Goal: Check status: Check status

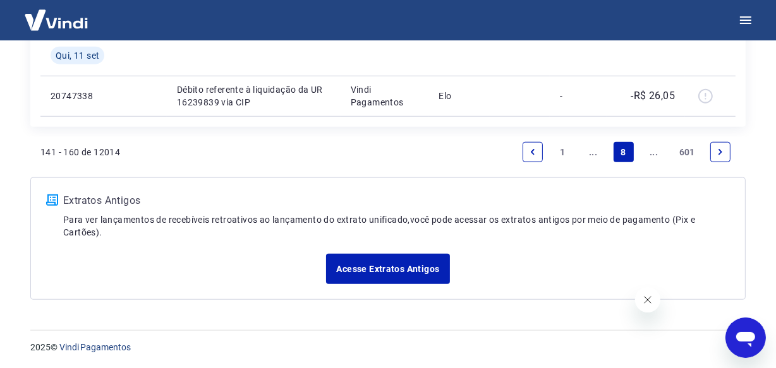
scroll to position [1134, 0]
click at [652, 153] on link "..." at bounding box center [654, 152] width 20 height 20
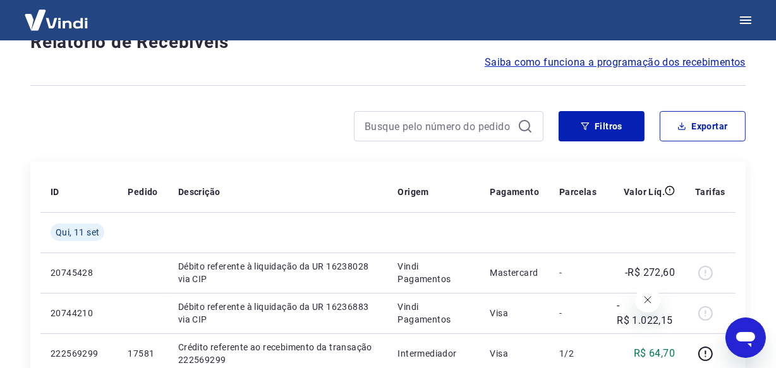
scroll to position [1093, 0]
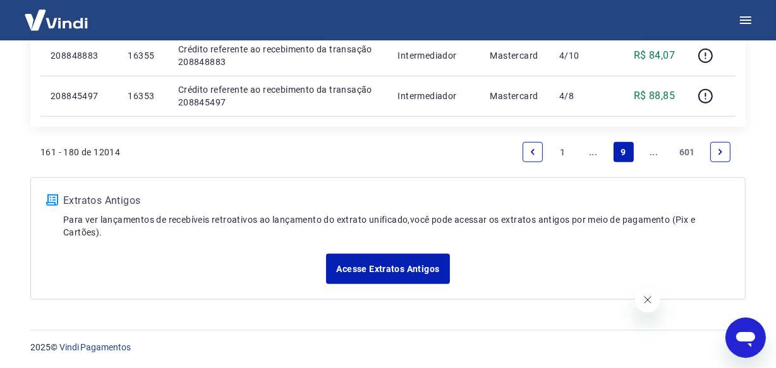
click at [651, 153] on link "..." at bounding box center [654, 152] width 20 height 20
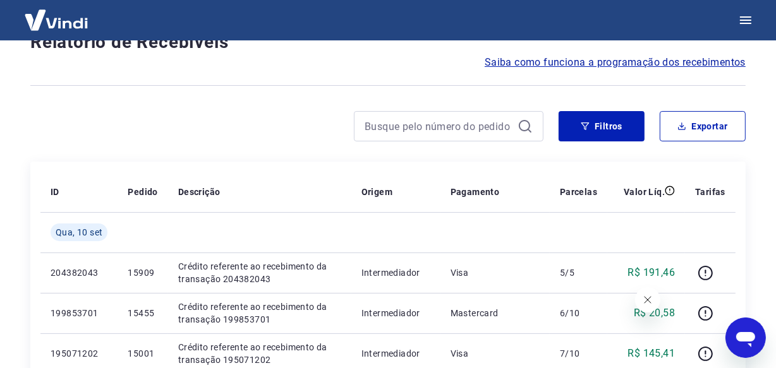
scroll to position [1134, 0]
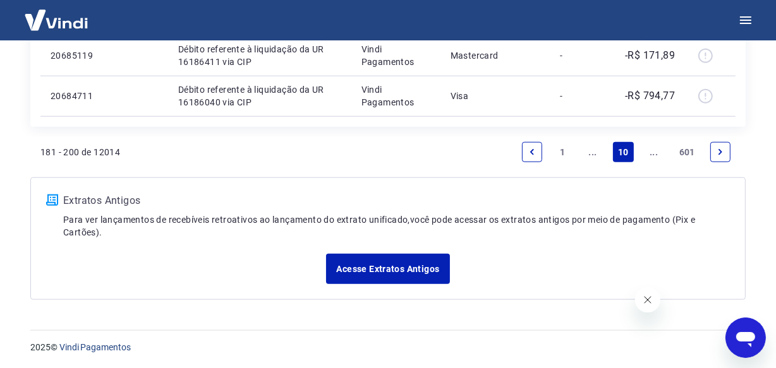
click at [651, 153] on link "..." at bounding box center [654, 152] width 20 height 20
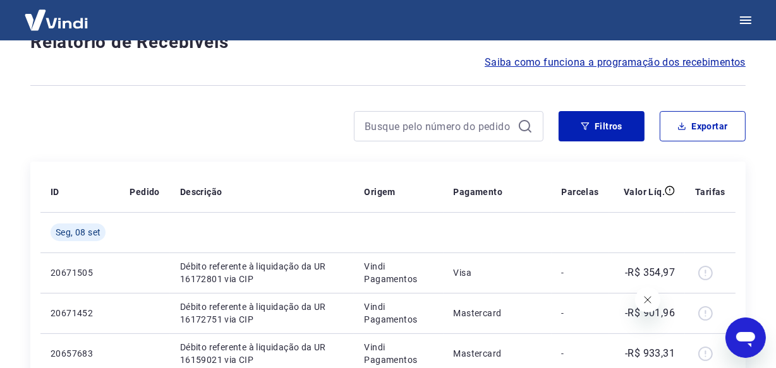
scroll to position [1093, 0]
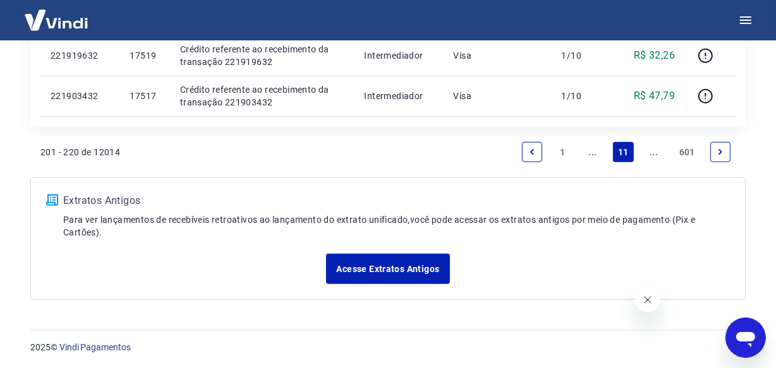
click at [651, 153] on link "..." at bounding box center [654, 152] width 20 height 20
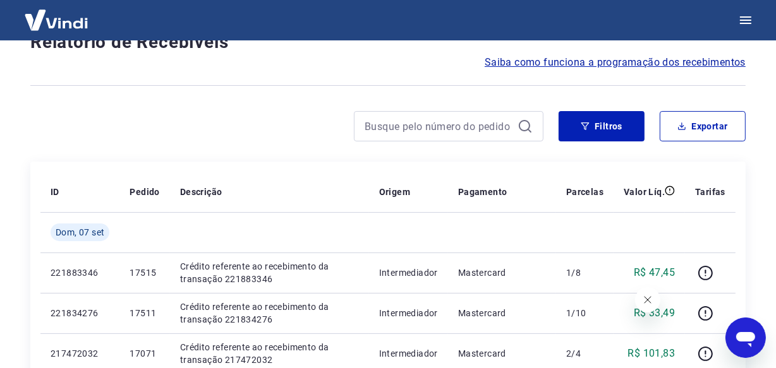
scroll to position [1093, 0]
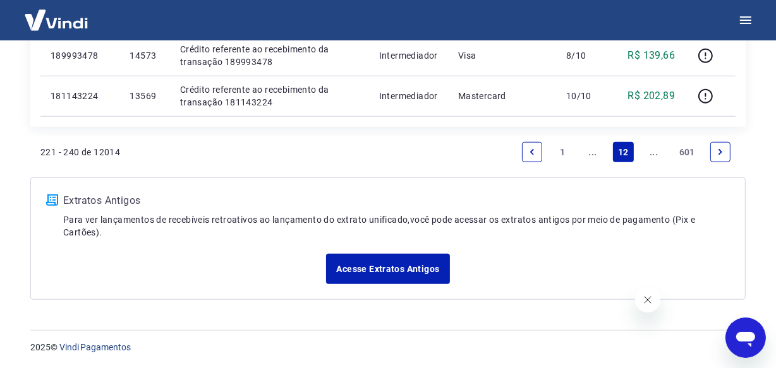
click at [651, 153] on link "..." at bounding box center [654, 152] width 20 height 20
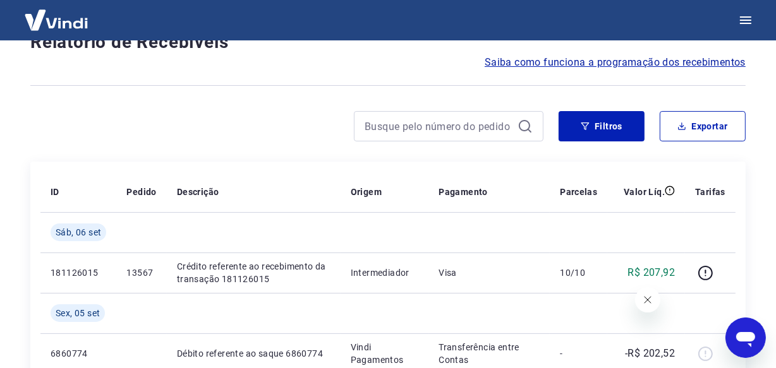
scroll to position [1134, 0]
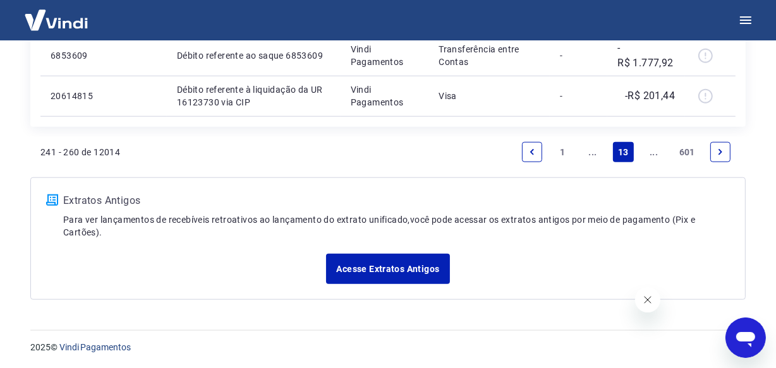
click at [651, 153] on link "..." at bounding box center [654, 152] width 20 height 20
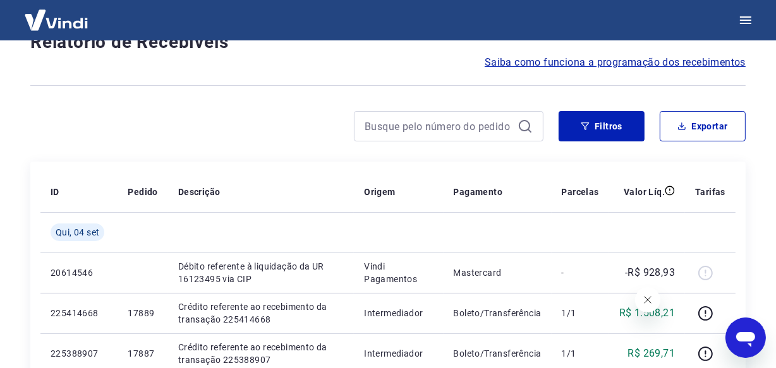
scroll to position [1093, 0]
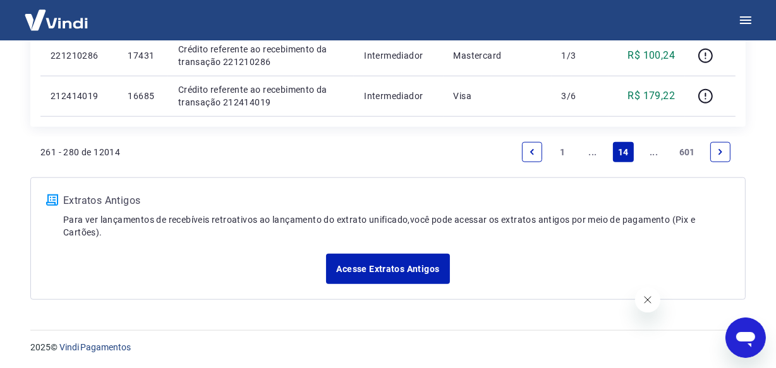
click at [651, 153] on link "..." at bounding box center [654, 152] width 20 height 20
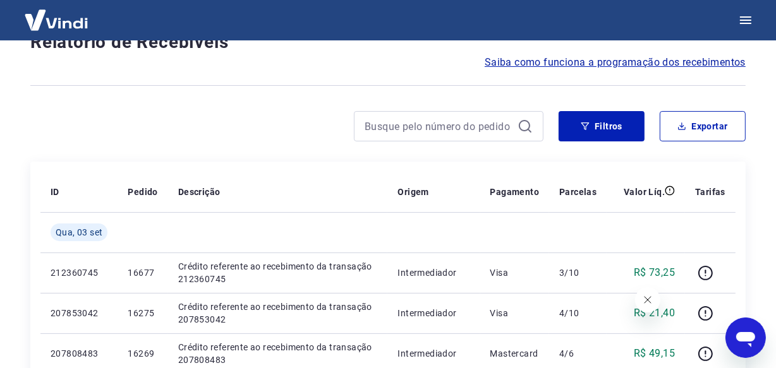
scroll to position [1093, 0]
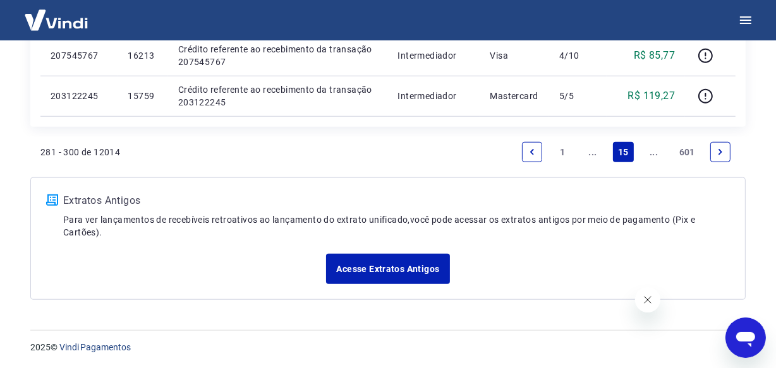
click at [657, 156] on link "..." at bounding box center [654, 152] width 20 height 20
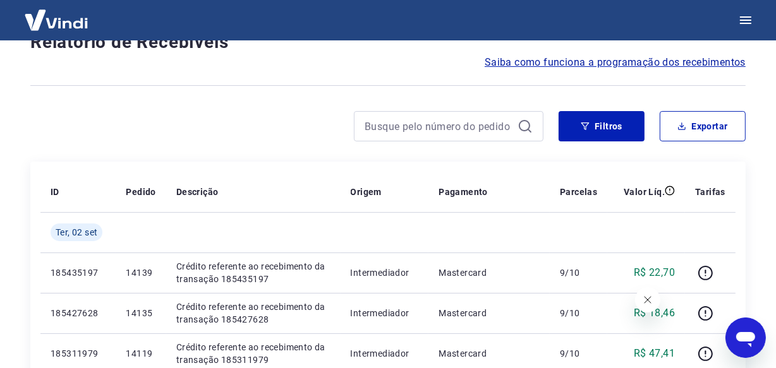
scroll to position [1093, 0]
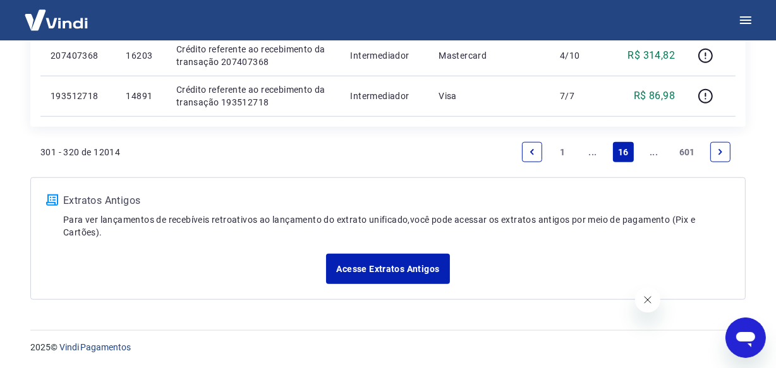
click at [657, 156] on link "..." at bounding box center [654, 152] width 20 height 20
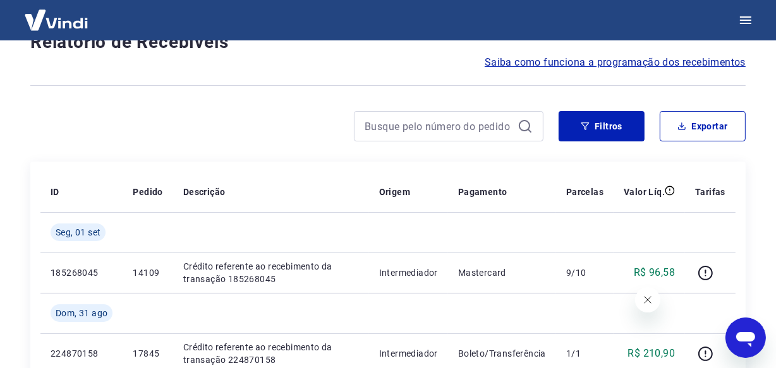
scroll to position [1134, 0]
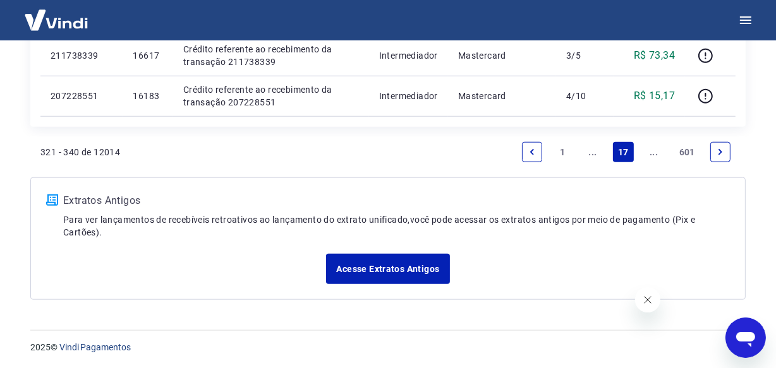
click at [657, 156] on link "..." at bounding box center [654, 152] width 20 height 20
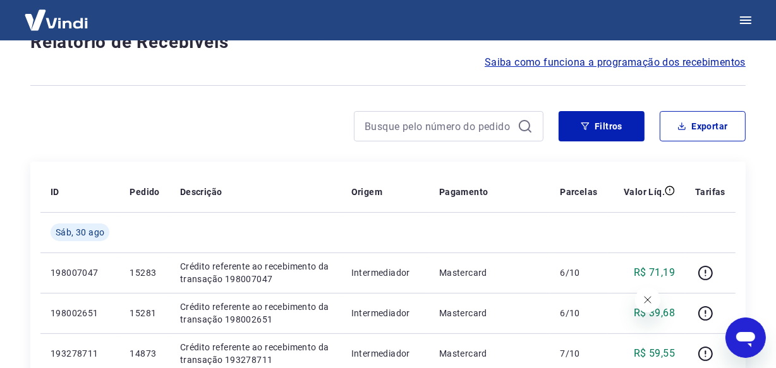
scroll to position [1093, 0]
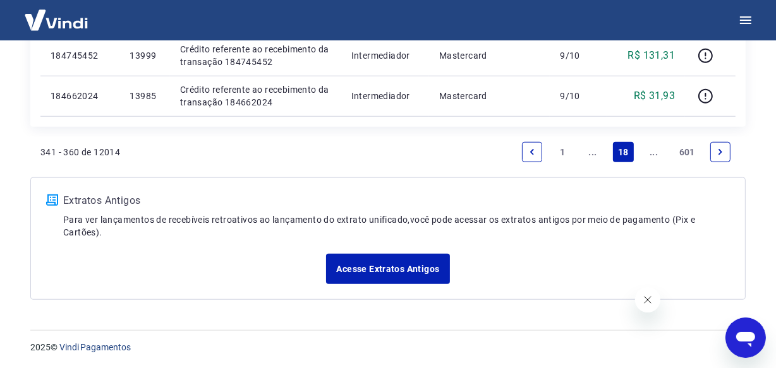
click at [656, 155] on link "..." at bounding box center [654, 152] width 20 height 20
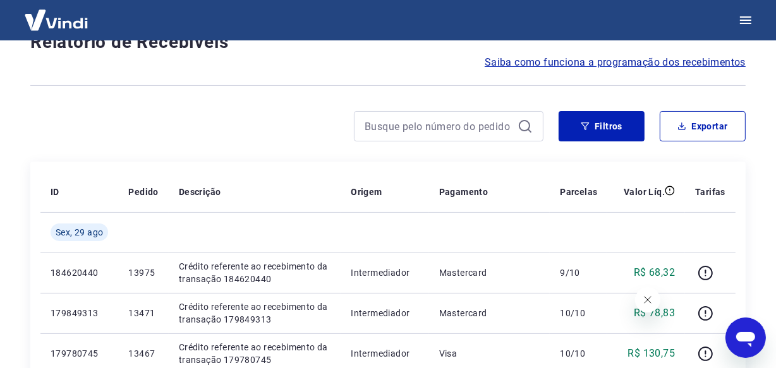
scroll to position [1093, 0]
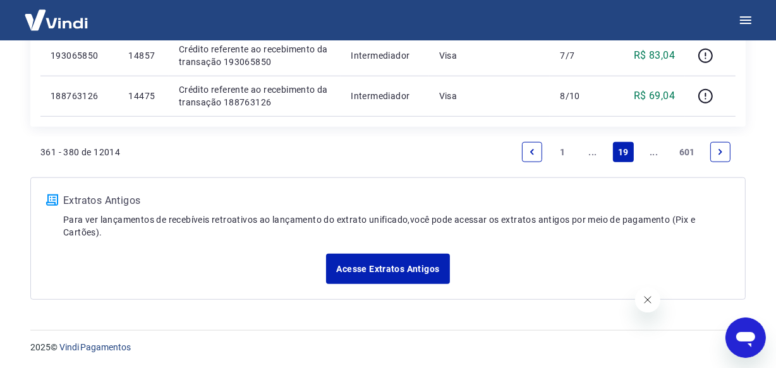
click at [656, 155] on link "..." at bounding box center [654, 152] width 20 height 20
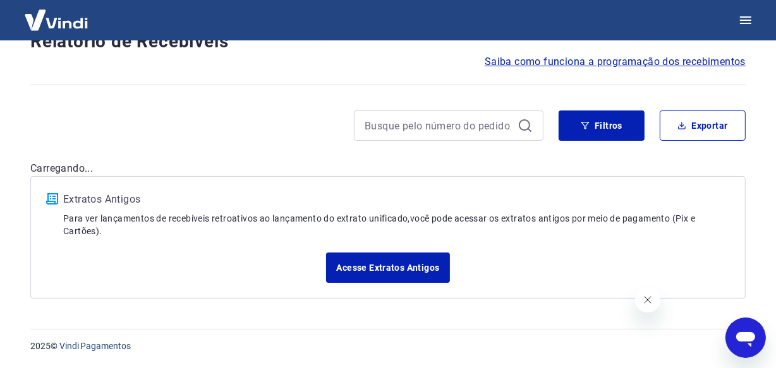
scroll to position [108, 0]
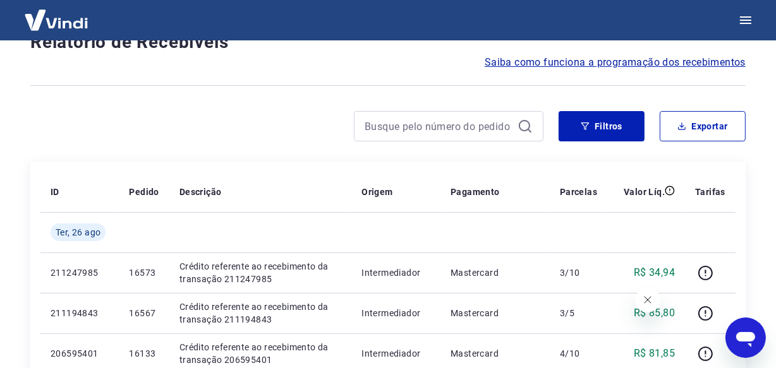
scroll to position [1093, 0]
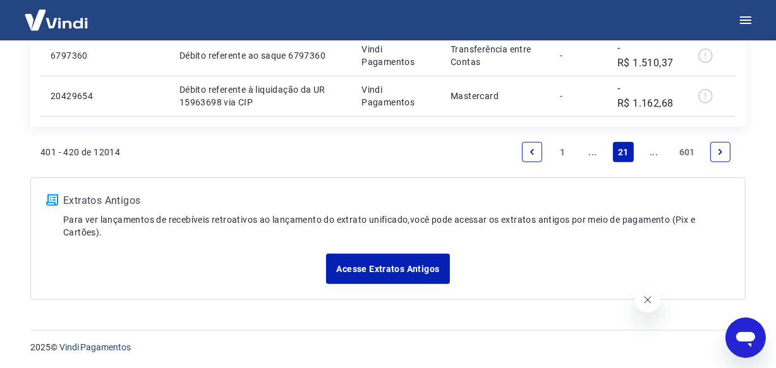
click at [656, 155] on link "..." at bounding box center [654, 152] width 20 height 20
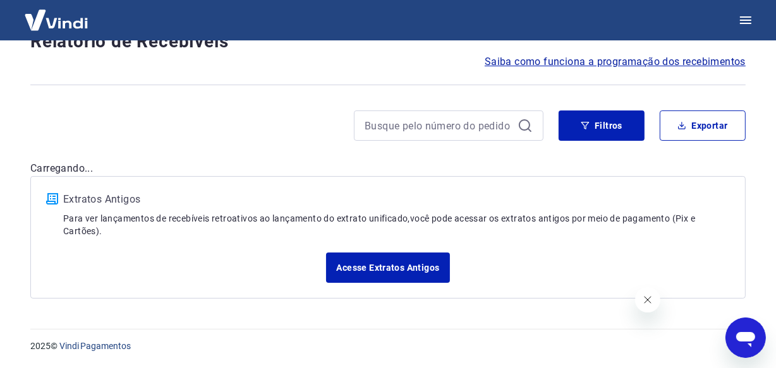
scroll to position [108, 0]
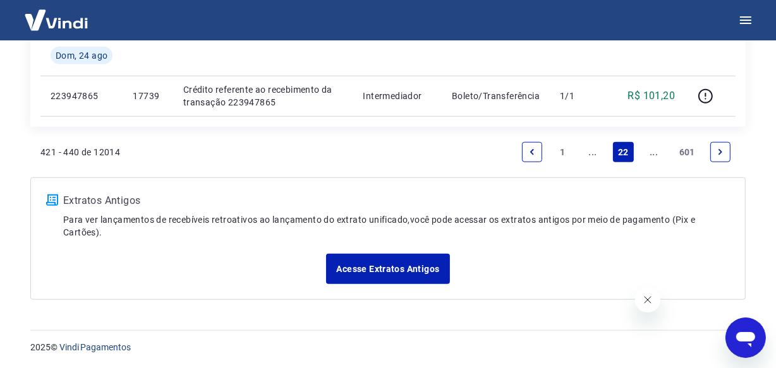
click at [656, 155] on link "..." at bounding box center [654, 152] width 20 height 20
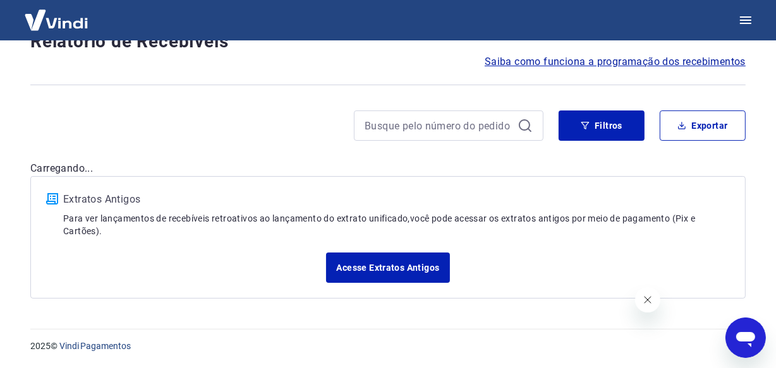
scroll to position [108, 0]
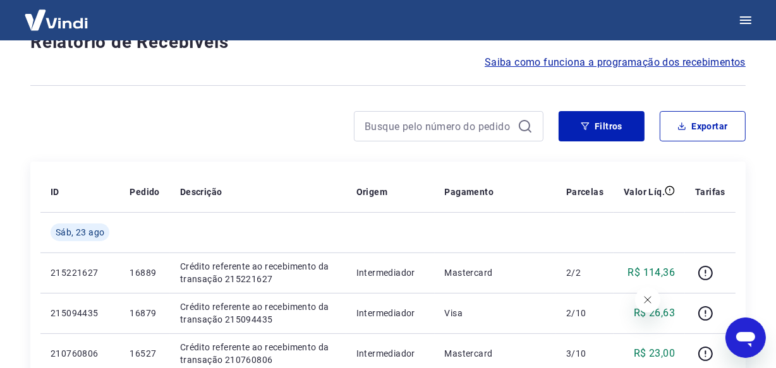
scroll to position [1134, 0]
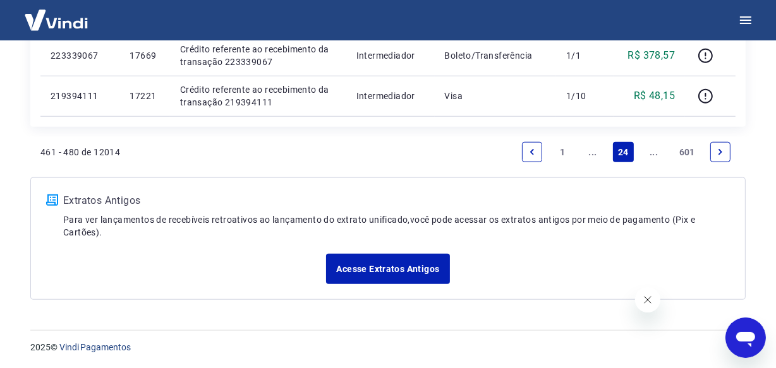
click at [656, 155] on link "..." at bounding box center [654, 152] width 20 height 20
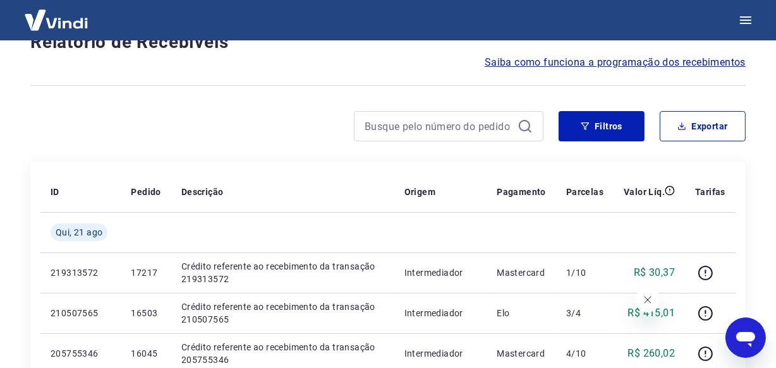
scroll to position [1093, 0]
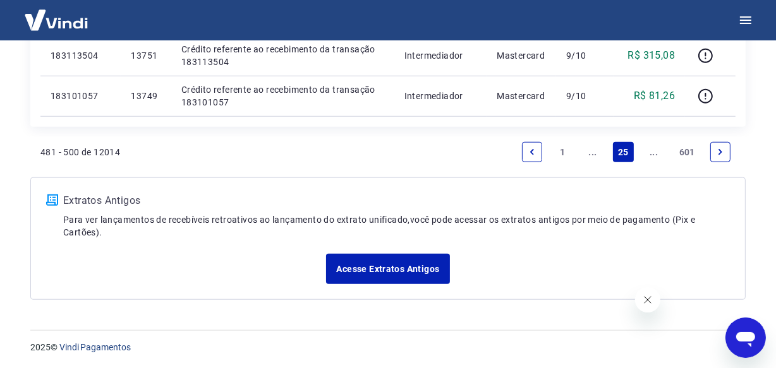
click at [656, 155] on link "..." at bounding box center [654, 152] width 20 height 20
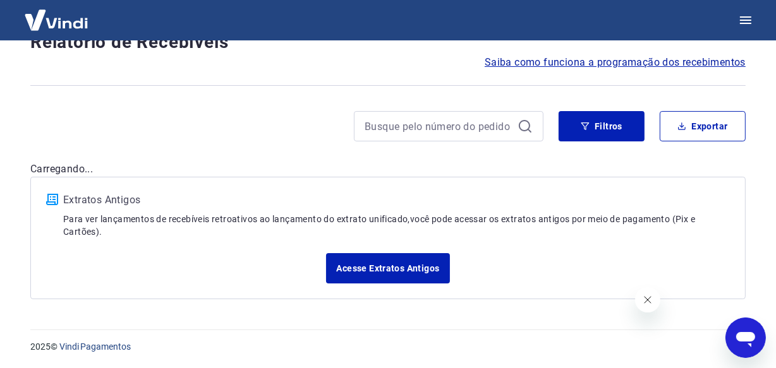
scroll to position [1093, 0]
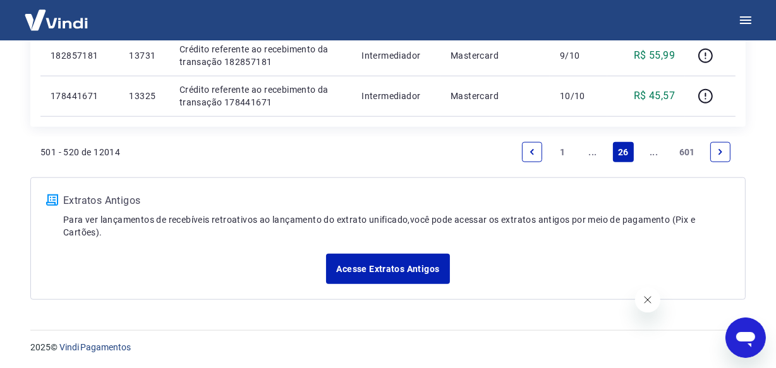
click at [656, 155] on link "..." at bounding box center [654, 152] width 20 height 20
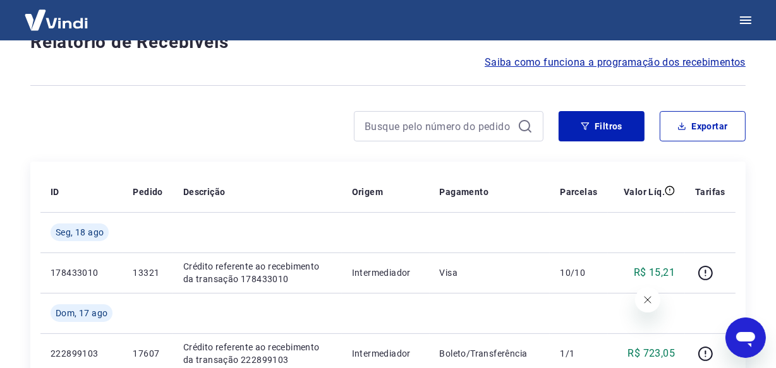
scroll to position [1175, 0]
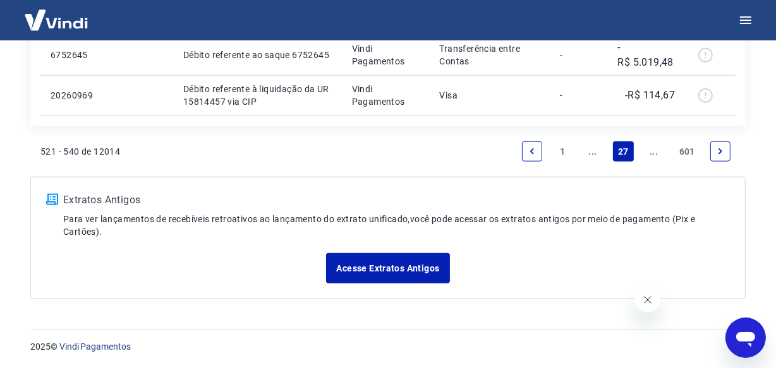
click at [656, 155] on link "..." at bounding box center [654, 151] width 20 height 20
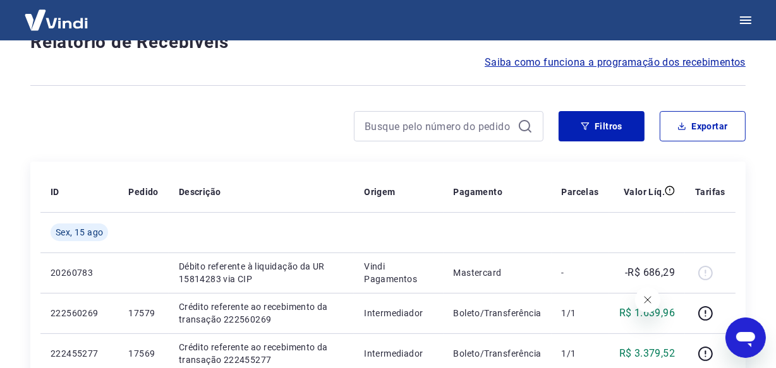
scroll to position [1093, 0]
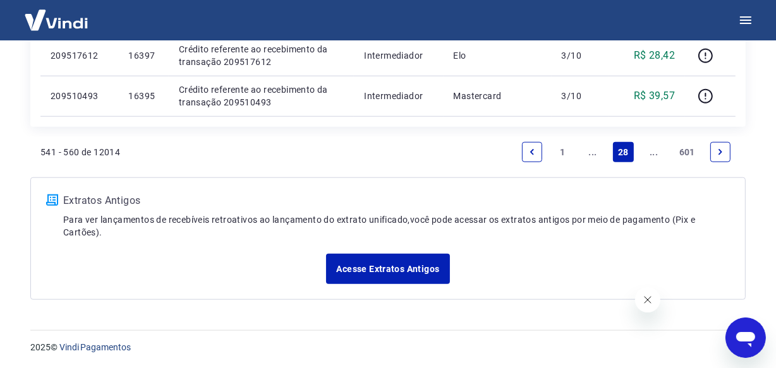
click at [656, 155] on link "..." at bounding box center [654, 152] width 20 height 20
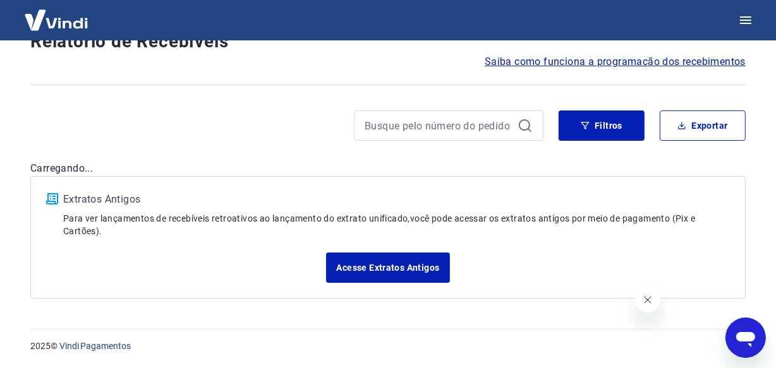
scroll to position [108, 0]
